Goal: Find contact information: Obtain details needed to contact an individual or organization

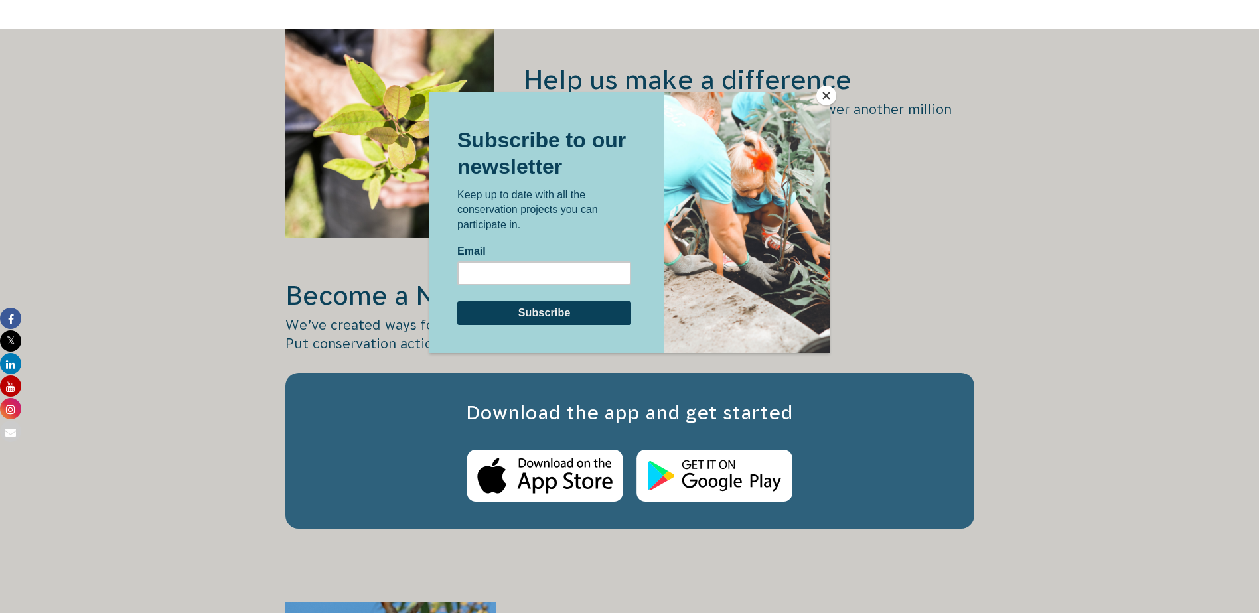
scroll to position [1762, 0]
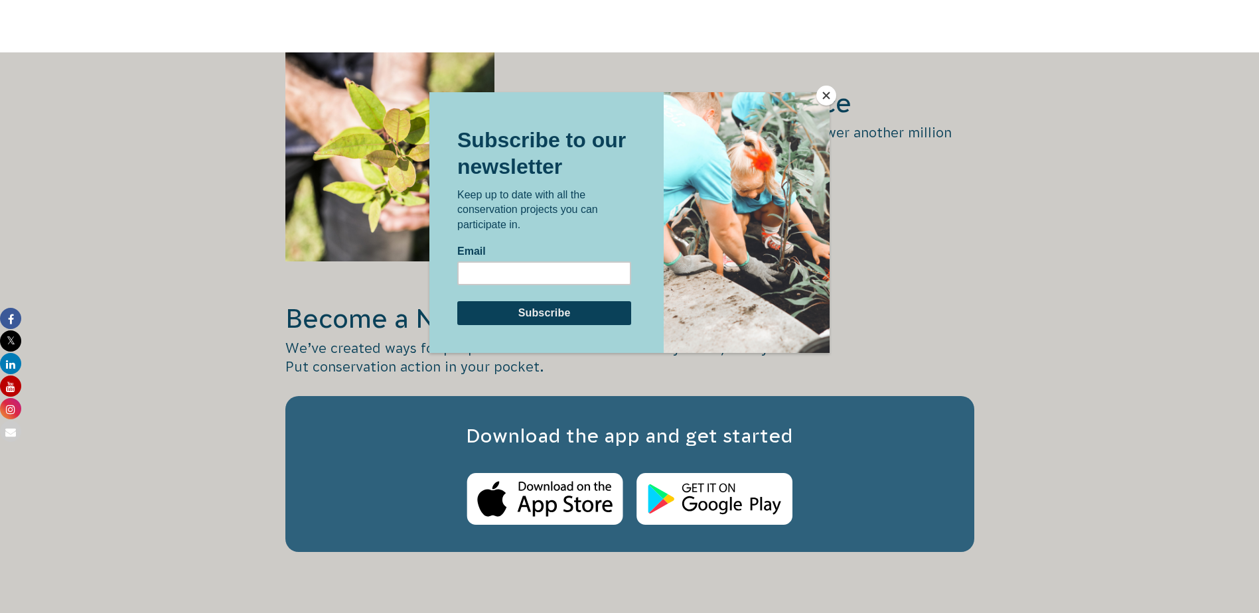
click at [831, 86] on div at bounding box center [629, 306] width 1259 height 613
click at [833, 86] on div at bounding box center [629, 306] width 1259 height 613
click at [828, 90] on button "Close" at bounding box center [827, 96] width 20 height 20
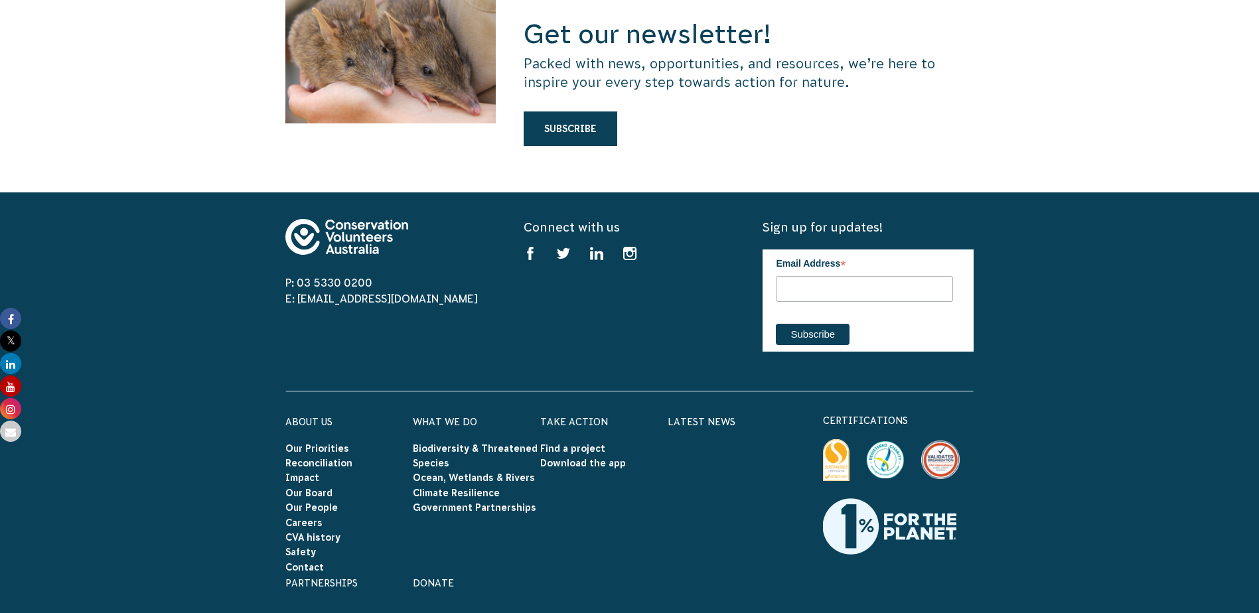
scroll to position [3680, 0]
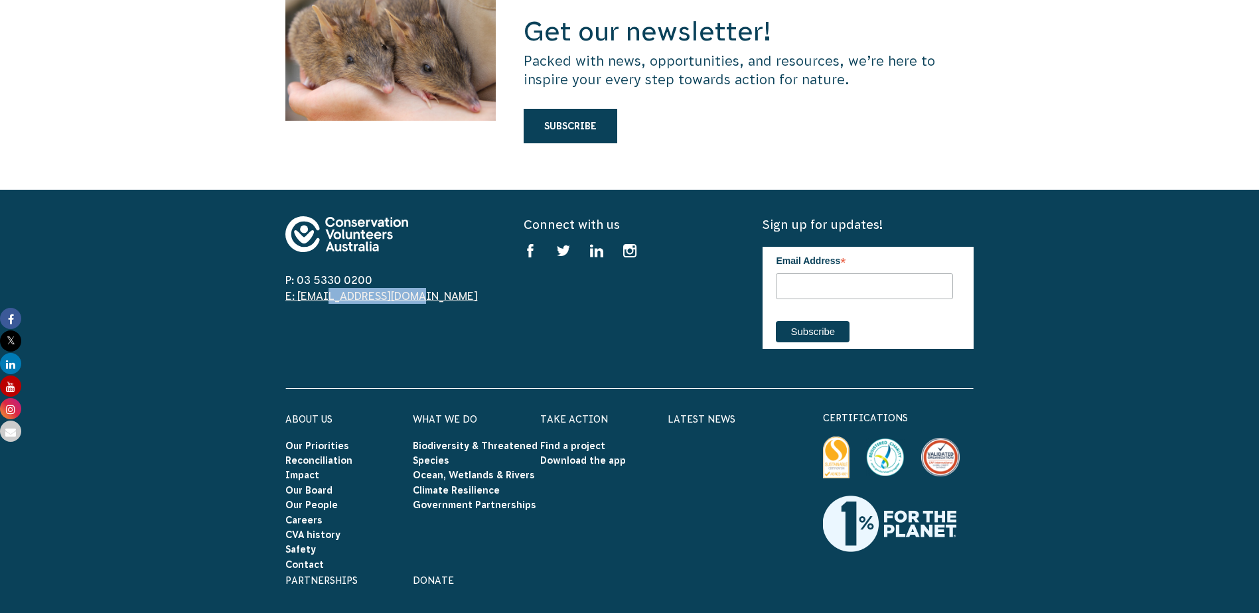
drag, startPoint x: 416, startPoint y: 244, endPoint x: 297, endPoint y: 245, distance: 118.2
click at [297, 288] on span "E: [EMAIL_ADDRESS][DOMAIN_NAME]" at bounding box center [390, 296] width 211 height 16
copy link "info@cva.org.au"
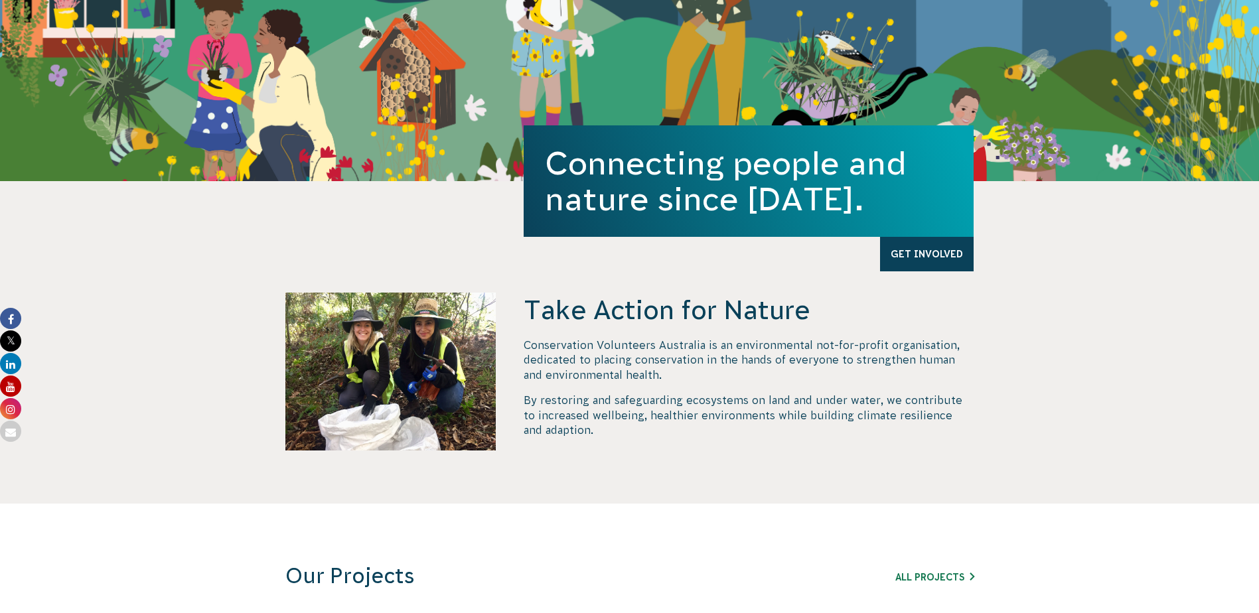
scroll to position [0, 0]
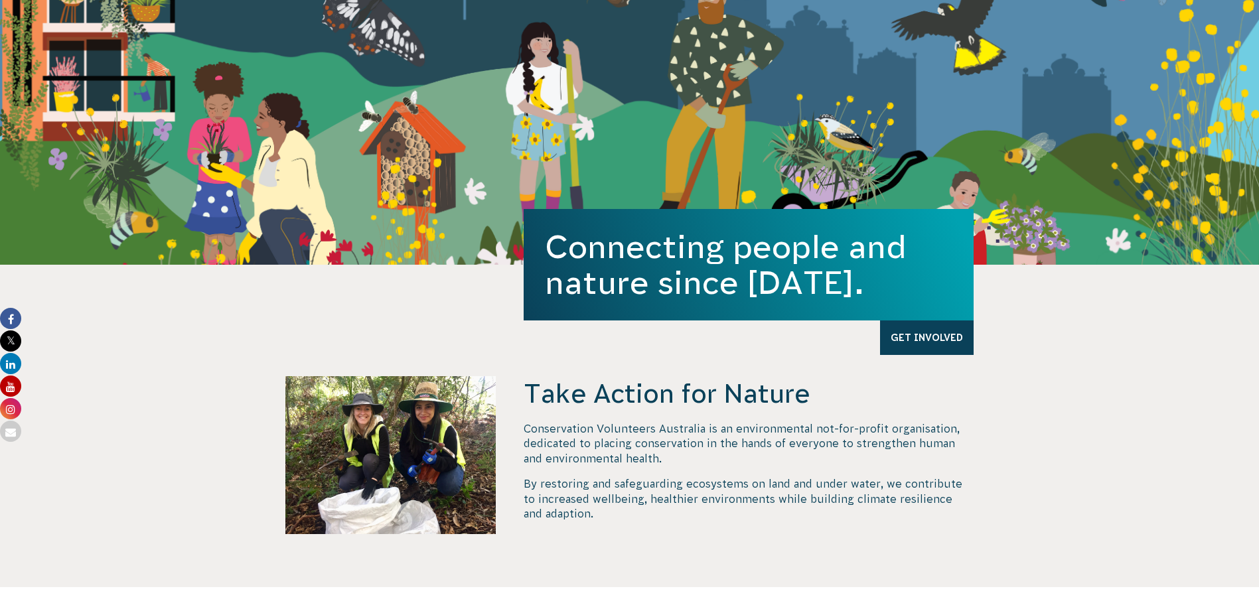
scroll to position [206, 0]
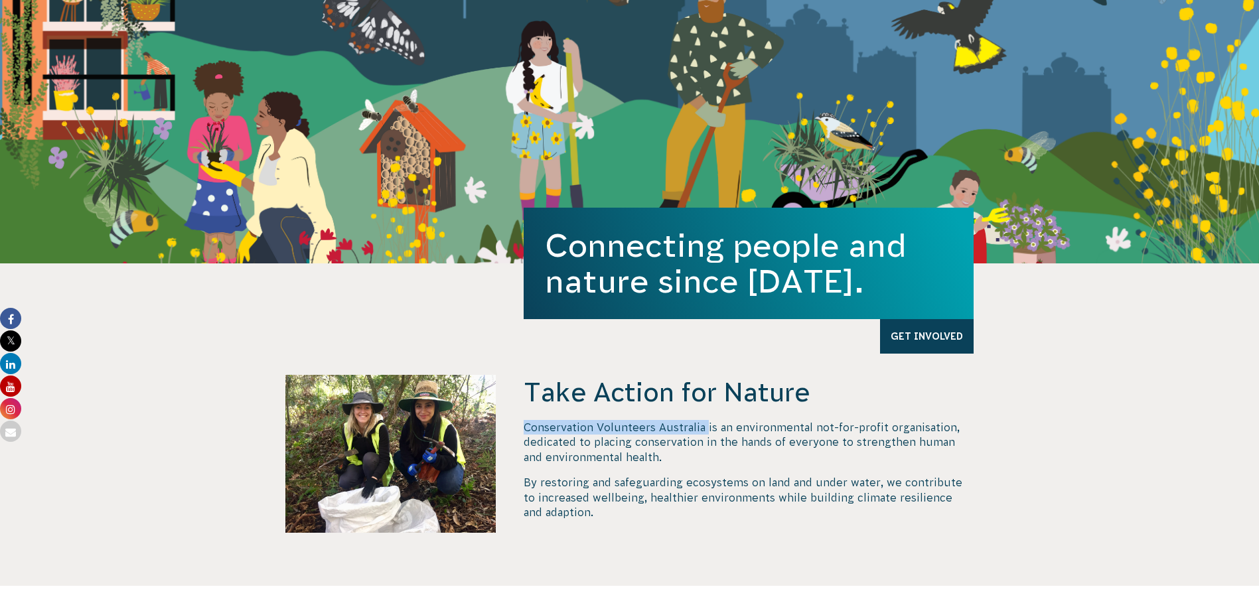
drag, startPoint x: 523, startPoint y: 427, endPoint x: 707, endPoint y: 426, distance: 183.9
click at [707, 426] on div "Take Action for Nature Conservation Volunteers Australia is an environmental no…" at bounding box center [630, 480] width 717 height 211
copy p "Conservation Volunteers [GEOGRAPHIC_DATA]"
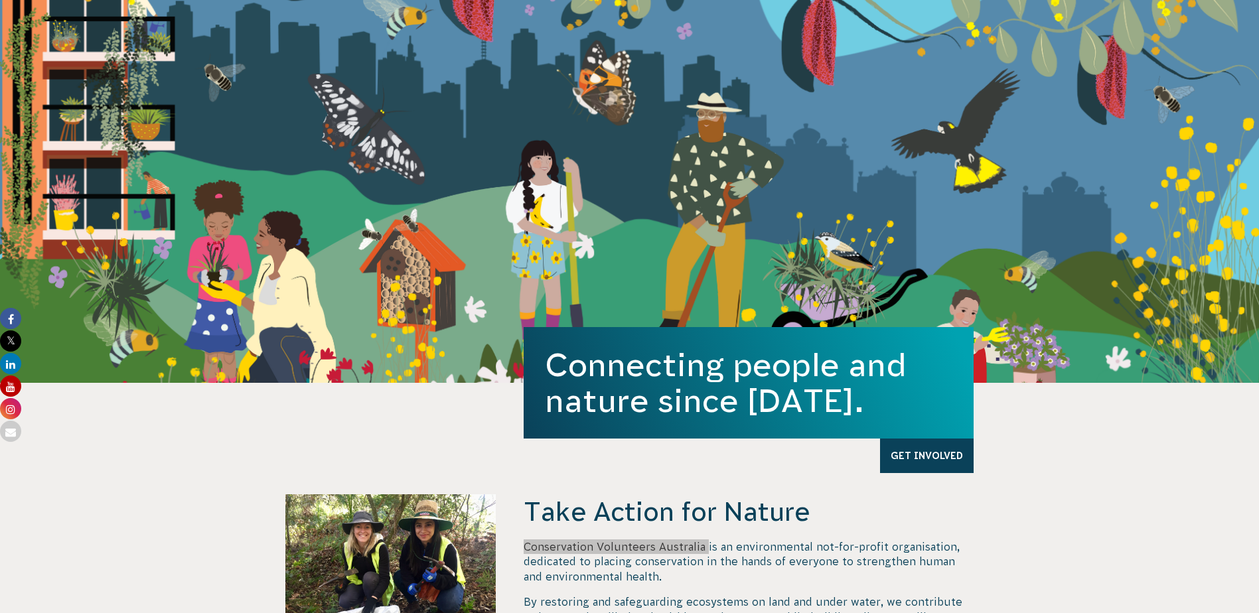
scroll to position [0, 0]
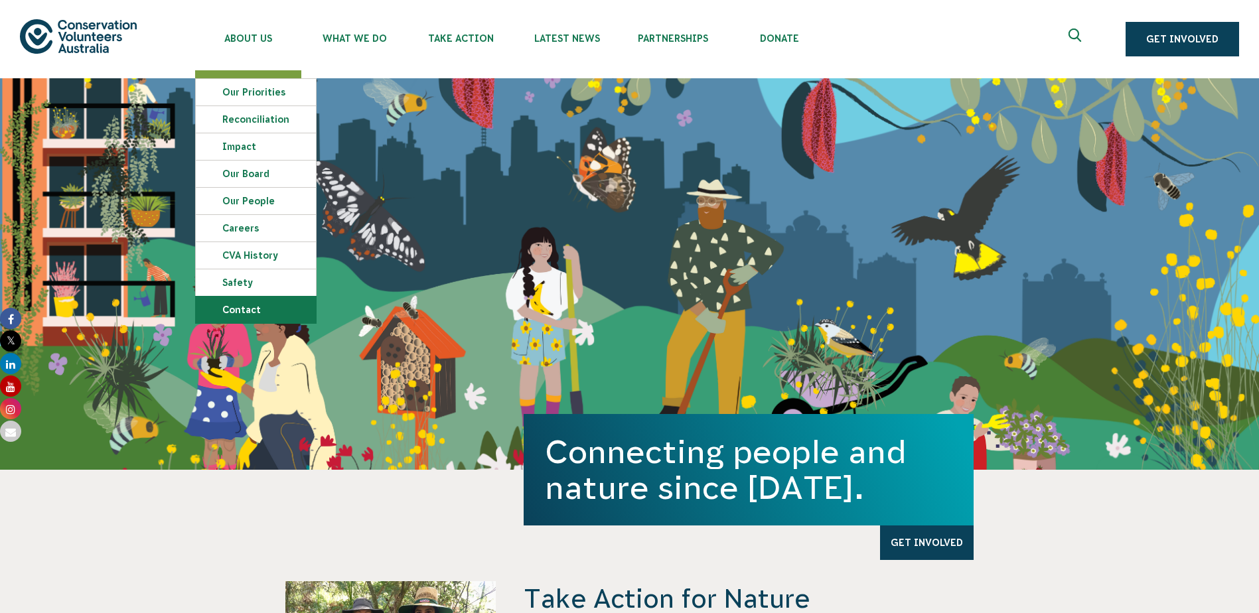
click at [254, 314] on link "Contact" at bounding box center [256, 310] width 120 height 27
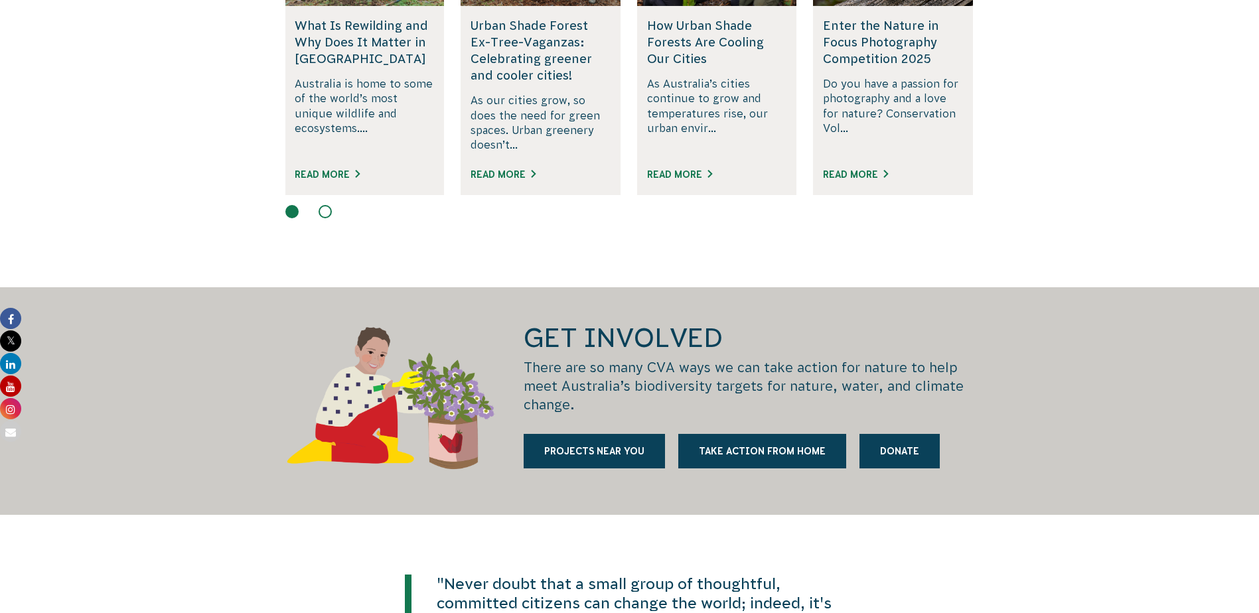
scroll to position [1581, 0]
